Goal: Communication & Community: Connect with others

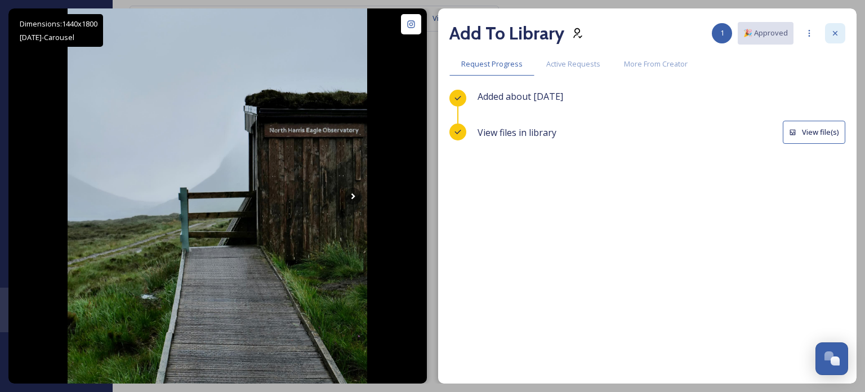
click at [832, 29] on icon at bounding box center [835, 33] width 9 height 9
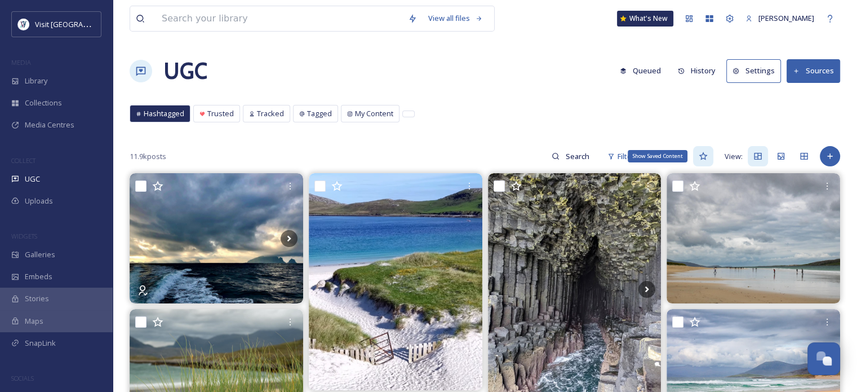
click at [703, 154] on icon at bounding box center [703, 156] width 8 height 8
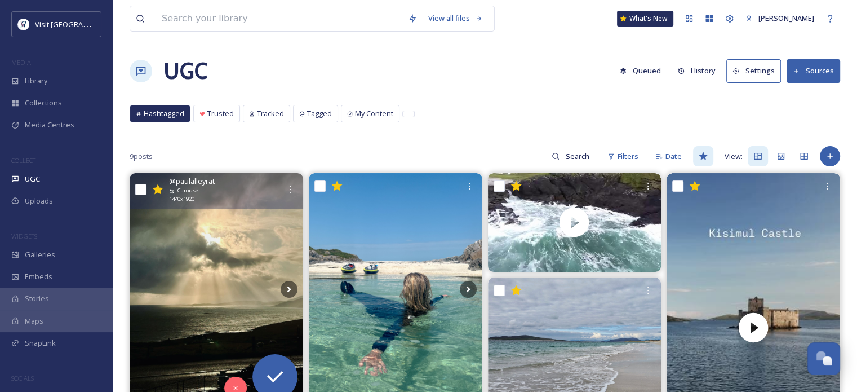
click at [249, 239] on img at bounding box center [217, 288] width 174 height 231
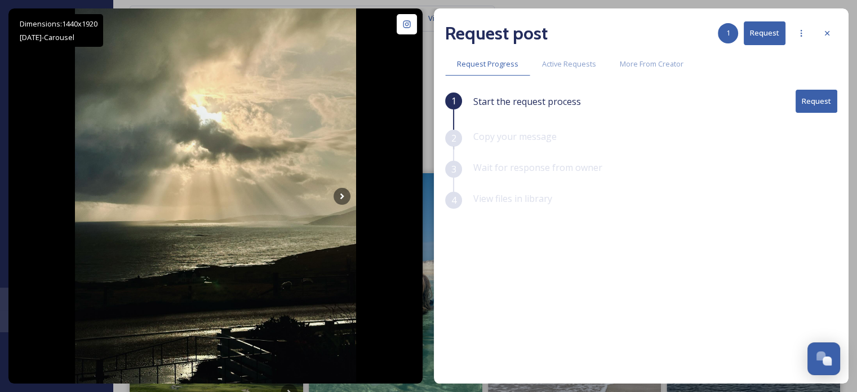
click at [815, 94] on button "Request" at bounding box center [816, 101] width 42 height 23
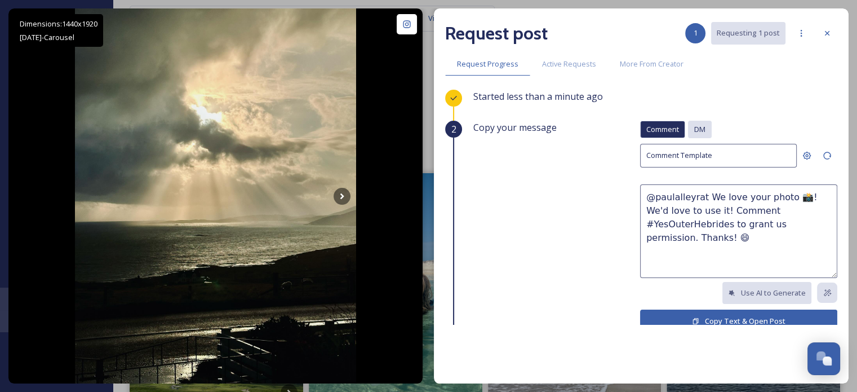
click at [694, 130] on span "DM" at bounding box center [699, 129] width 11 height 11
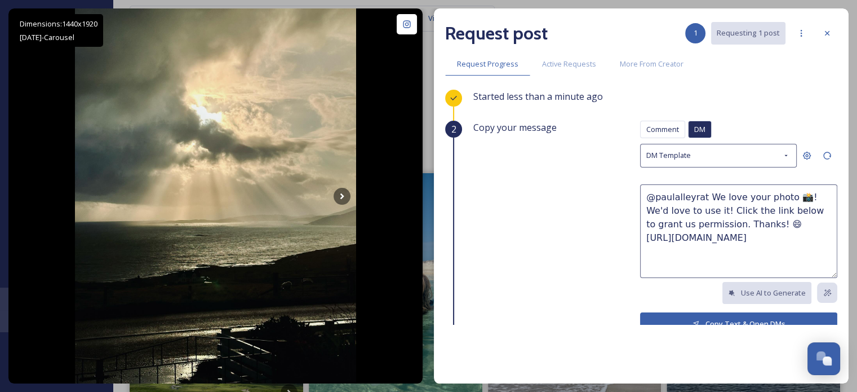
click at [724, 319] on button "Copy Text & Open DMs" at bounding box center [738, 323] width 197 height 23
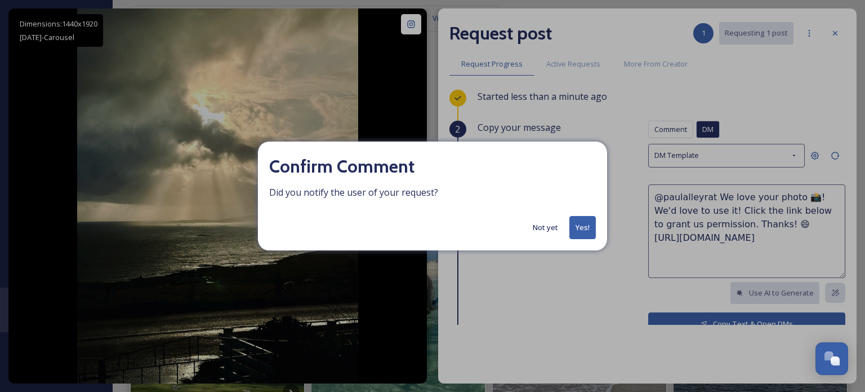
click at [586, 227] on button "Yes!" at bounding box center [583, 227] width 26 height 23
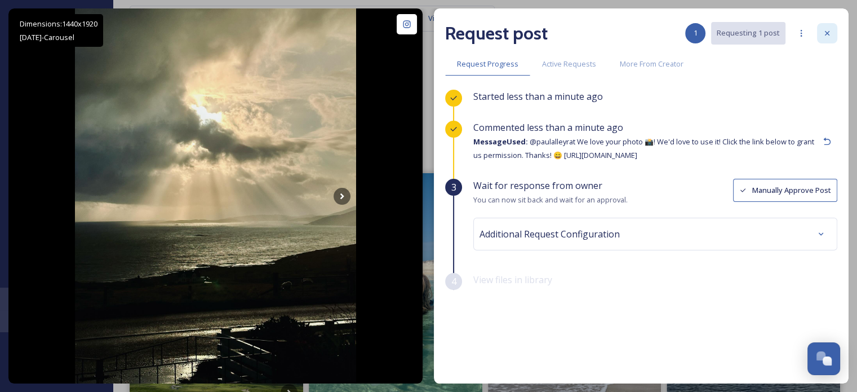
click at [825, 35] on icon at bounding box center [827, 33] width 9 height 9
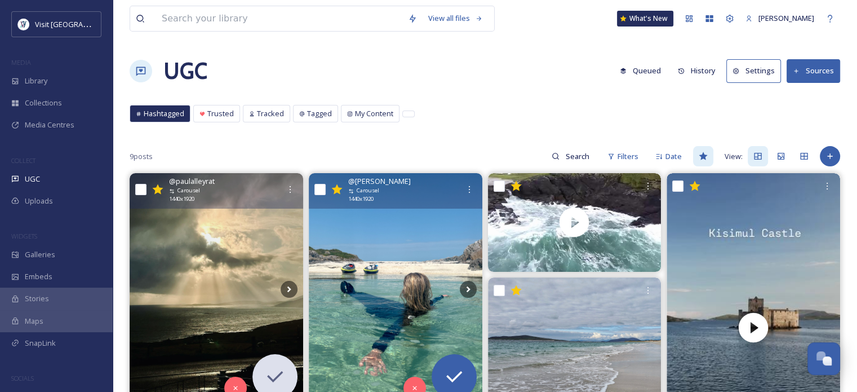
click at [389, 221] on img at bounding box center [396, 288] width 174 height 231
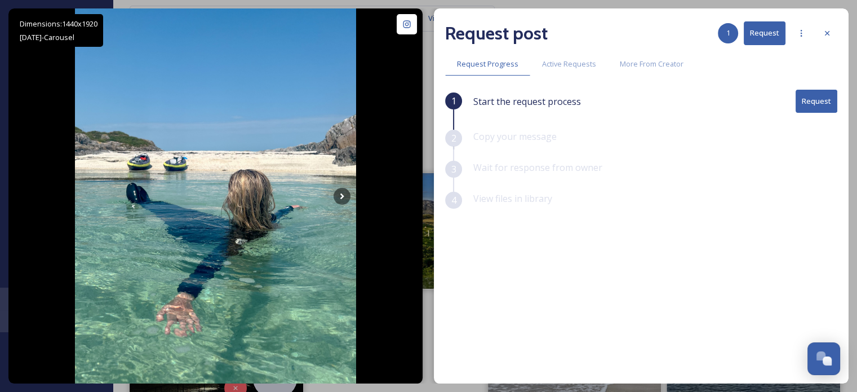
click at [814, 99] on button "Request" at bounding box center [816, 101] width 42 height 23
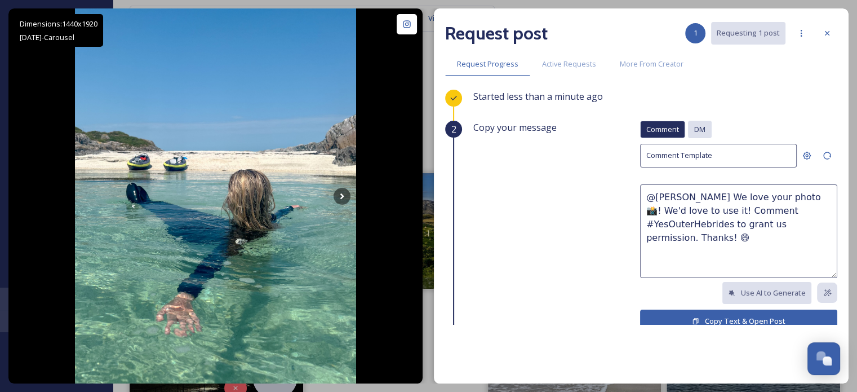
click at [694, 132] on span "DM" at bounding box center [699, 129] width 11 height 11
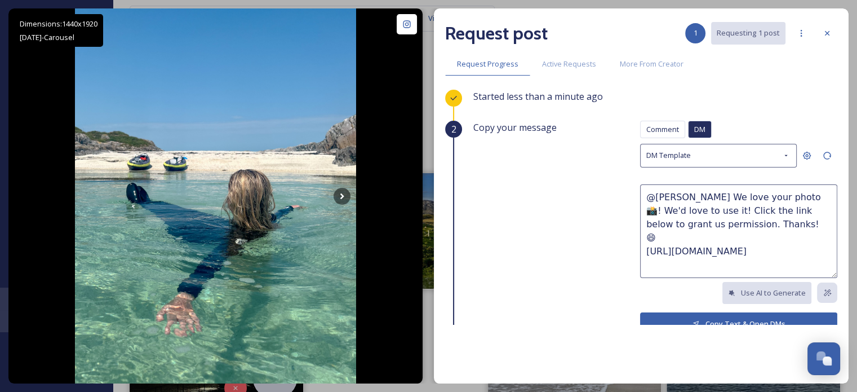
click at [669, 318] on button "Copy Text & Open DMs" at bounding box center [738, 323] width 197 height 23
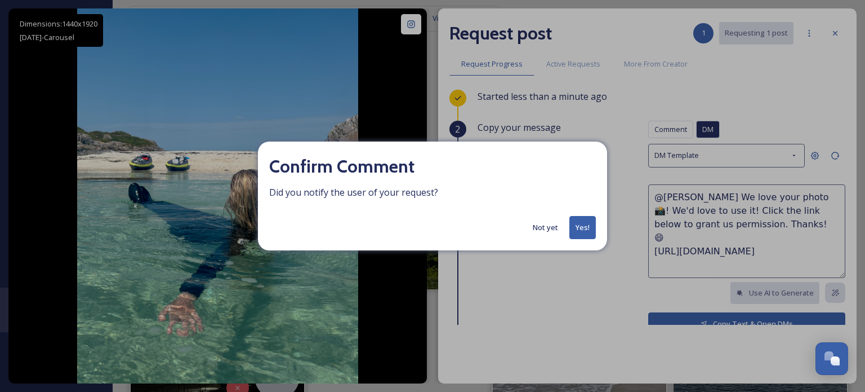
click at [576, 224] on button "Yes!" at bounding box center [583, 227] width 26 height 23
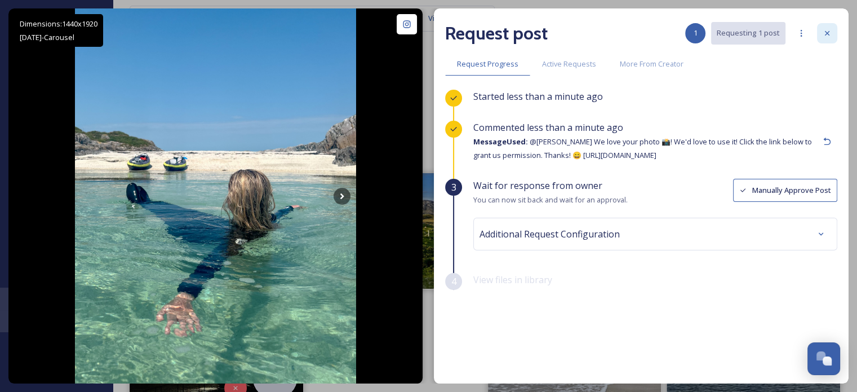
click at [832, 34] on div at bounding box center [827, 33] width 20 height 20
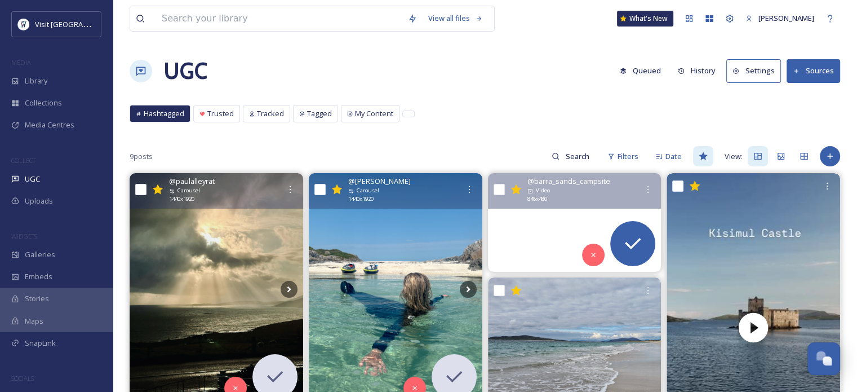
click at [562, 208] on video "This pebble beach is a ten minute walk from the campsite. Taken yesterday “The …" at bounding box center [574, 222] width 174 height 98
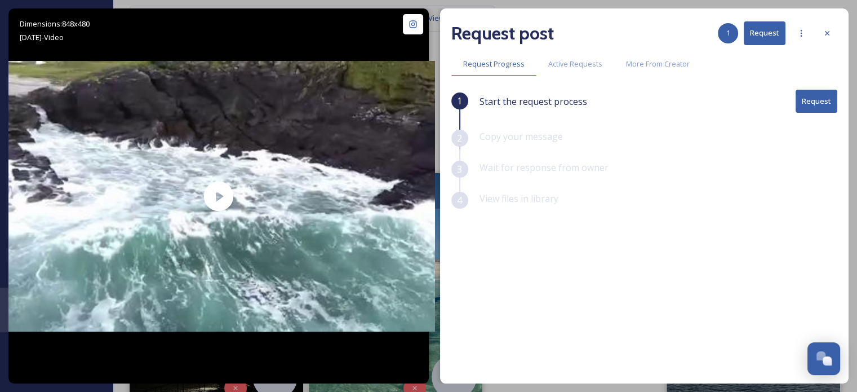
click at [819, 101] on button "Request" at bounding box center [816, 101] width 42 height 23
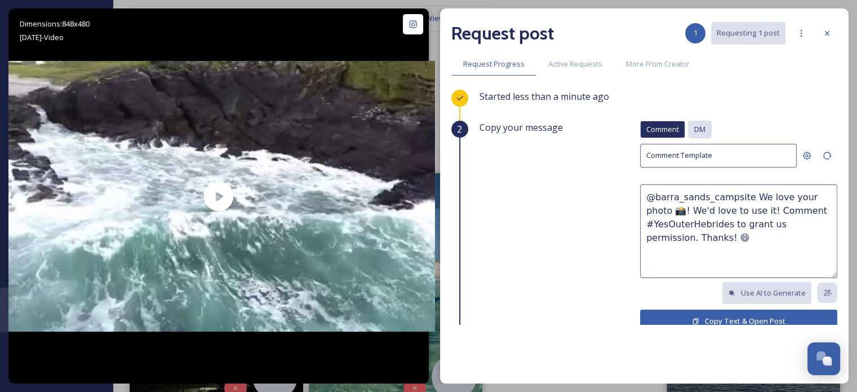
click at [694, 132] on span "DM" at bounding box center [699, 129] width 11 height 11
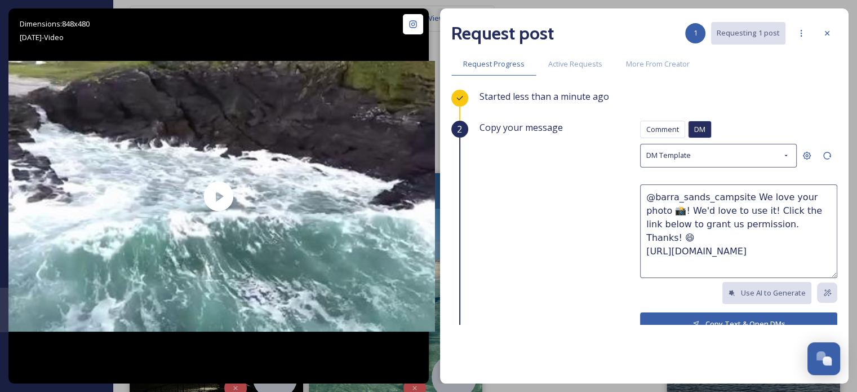
click at [737, 317] on button "Copy Text & Open DMs" at bounding box center [738, 323] width 197 height 23
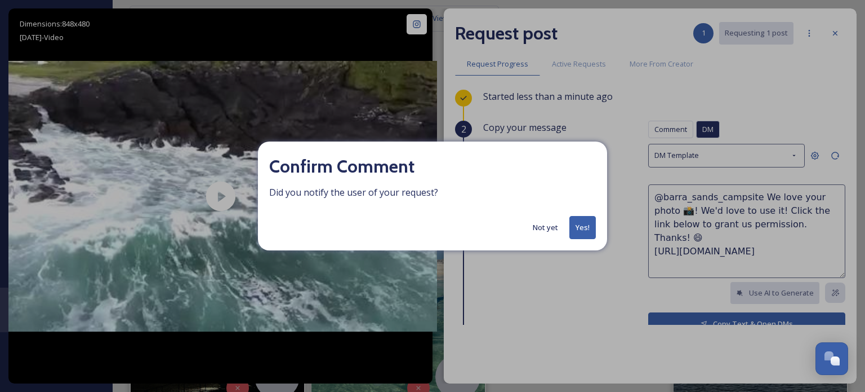
click at [582, 220] on button "Yes!" at bounding box center [583, 227] width 26 height 23
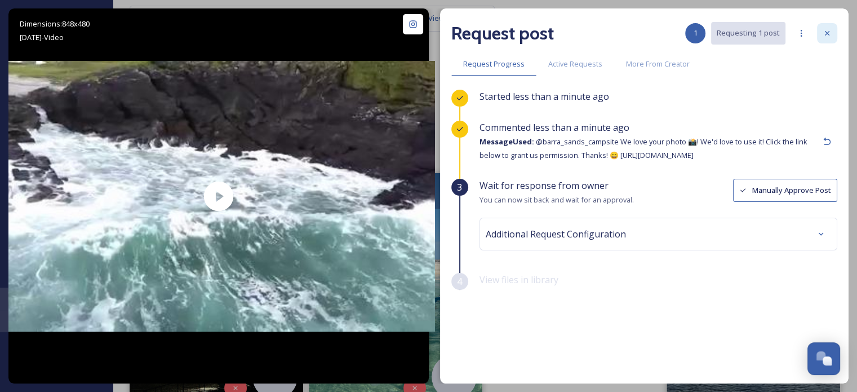
click at [825, 30] on icon at bounding box center [827, 33] width 9 height 9
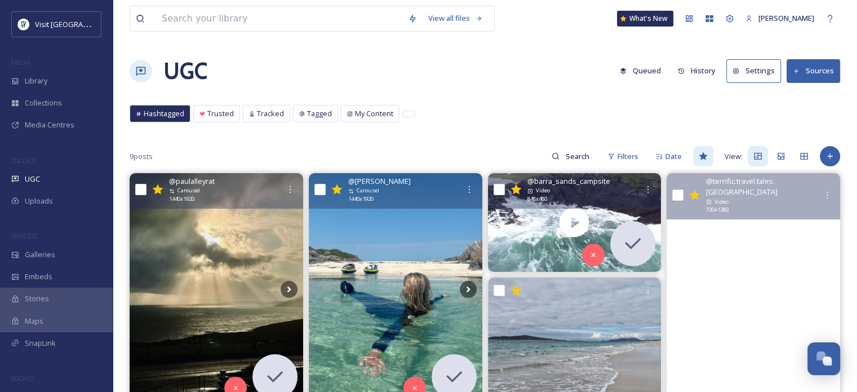
click at [743, 237] on video "Kisimul Castle-The castle in the sea. #barra #outerhebrides #scorland" at bounding box center [753, 327] width 174 height 309
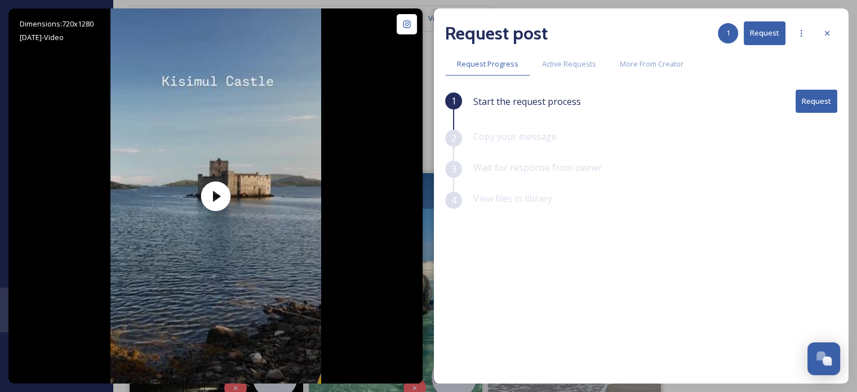
click at [825, 96] on button "Request" at bounding box center [816, 101] width 42 height 23
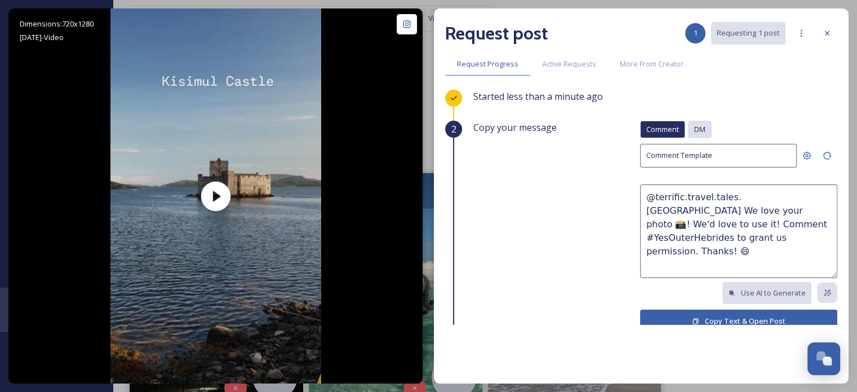
click at [694, 129] on span "DM" at bounding box center [699, 129] width 11 height 11
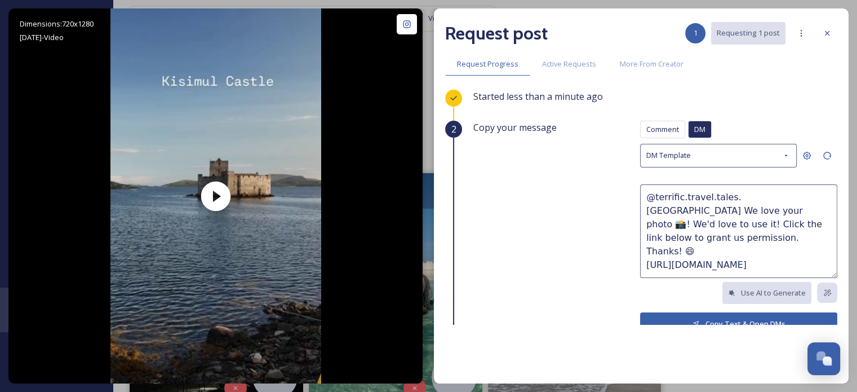
click at [711, 317] on button "Copy Text & Open DMs" at bounding box center [738, 323] width 197 height 23
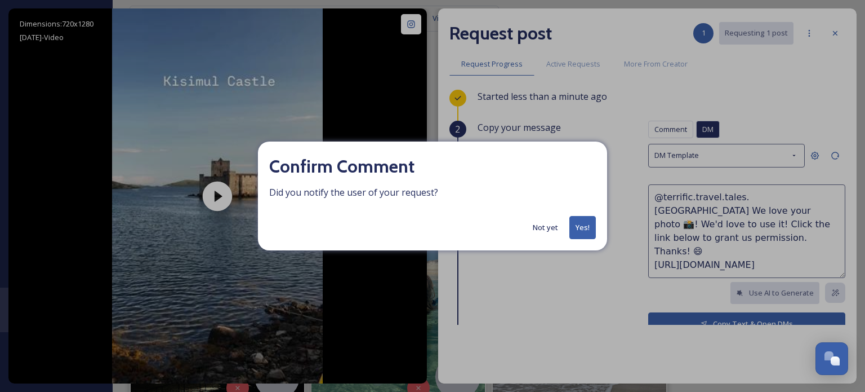
drag, startPoint x: 583, startPoint y: 234, endPoint x: 580, endPoint y: 229, distance: 5.8
click at [581, 234] on button "Yes!" at bounding box center [583, 227] width 26 height 23
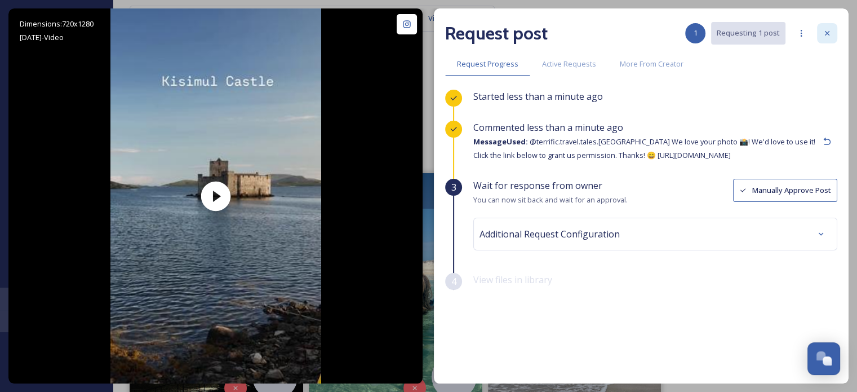
click at [830, 32] on icon at bounding box center [827, 33] width 9 height 9
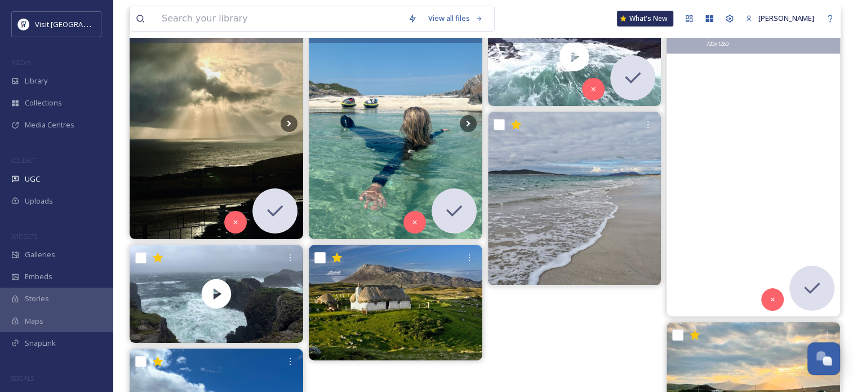
scroll to position [169, 0]
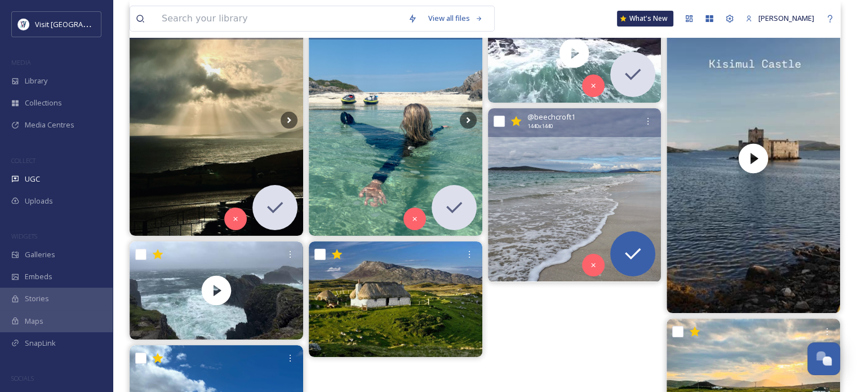
click at [579, 168] on img at bounding box center [575, 195] width 174 height 174
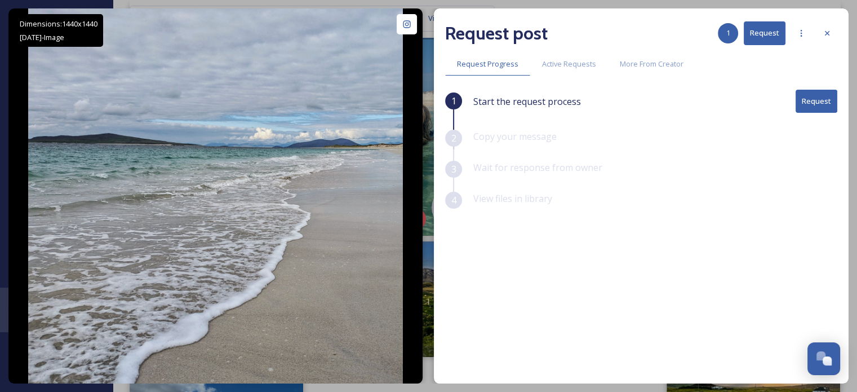
click at [803, 96] on button "Request" at bounding box center [816, 101] width 42 height 23
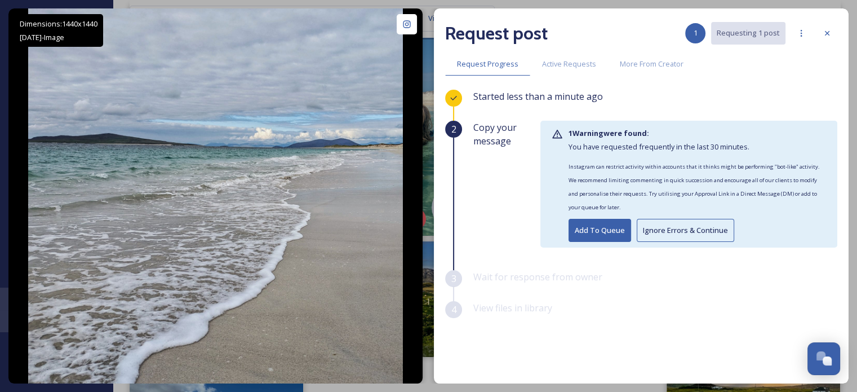
click at [703, 234] on button "Ignore Errors & Continue" at bounding box center [685, 230] width 97 height 23
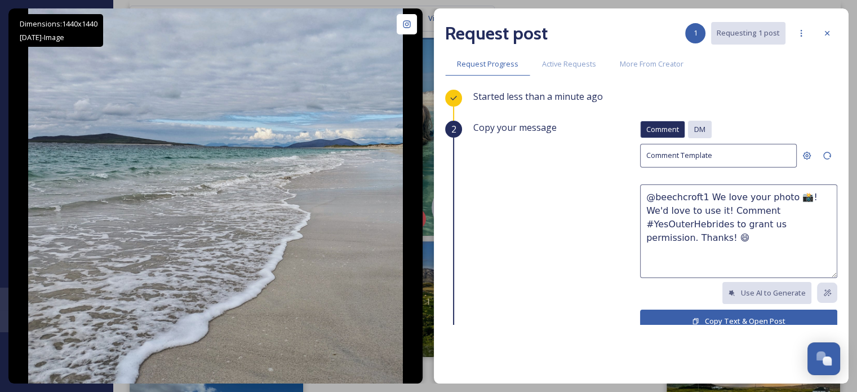
click at [694, 127] on span "DM" at bounding box center [699, 129] width 11 height 11
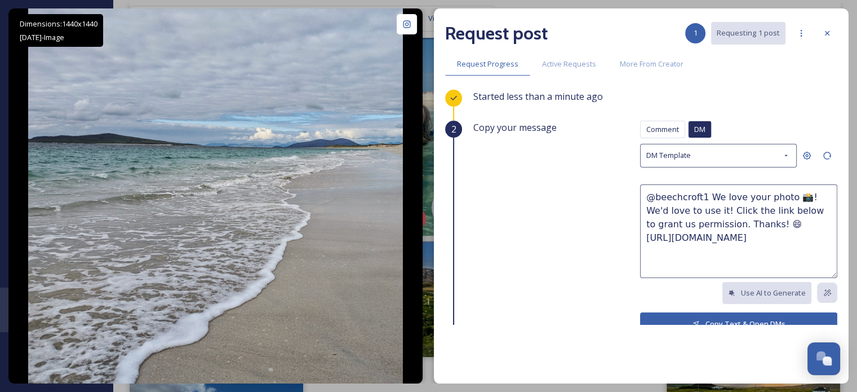
click at [692, 320] on icon at bounding box center [695, 323] width 7 height 7
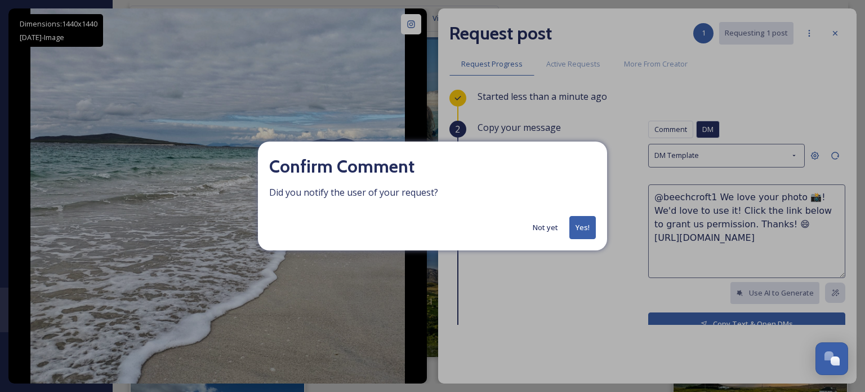
click at [589, 223] on button "Yes!" at bounding box center [583, 227] width 26 height 23
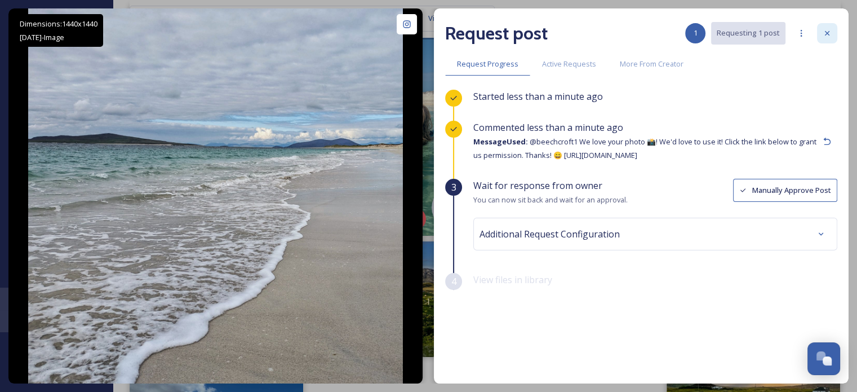
click at [823, 27] on div at bounding box center [827, 33] width 20 height 20
